Goal: Navigation & Orientation: Find specific page/section

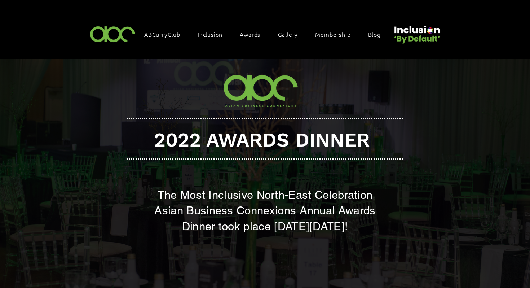
scroll to position [225, 0]
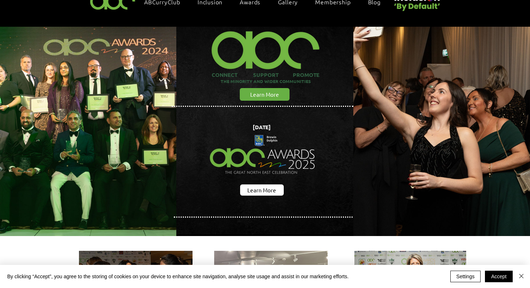
scroll to position [55, 0]
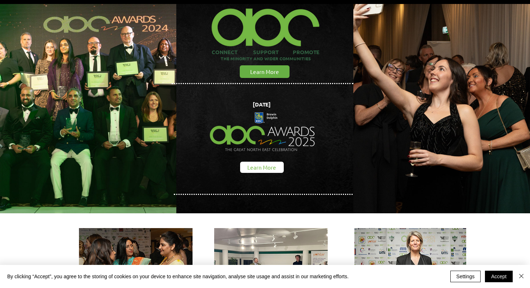
click at [269, 163] on span "Learn More" at bounding box center [261, 167] width 29 height 8
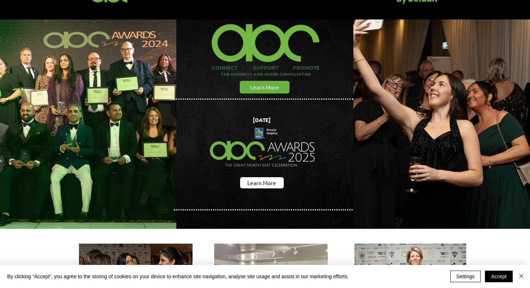
scroll to position [42, 0]
